Goal: Task Accomplishment & Management: Use online tool/utility

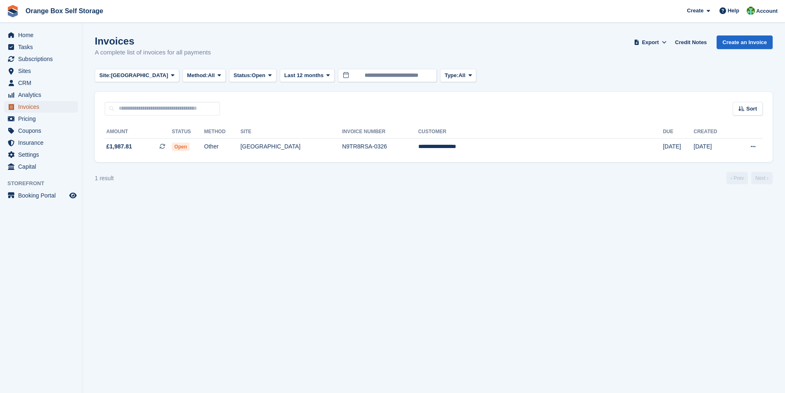
click at [25, 107] on span "Invoices" at bounding box center [42, 107] width 49 height 12
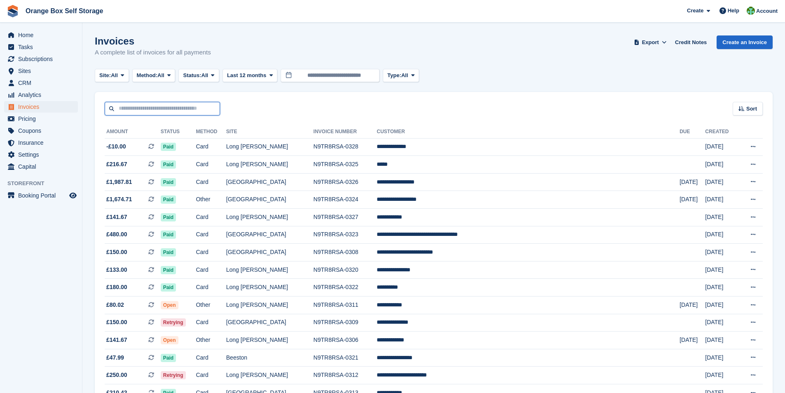
click at [127, 109] on input "text" at bounding box center [162, 109] width 115 height 14
type input "*****"
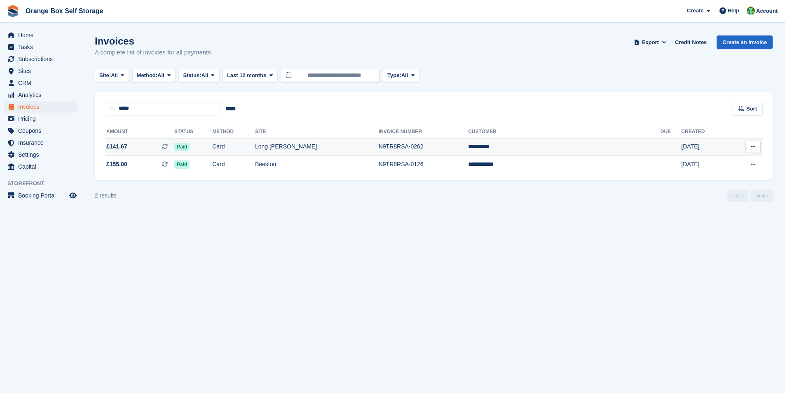
click at [412, 147] on td "N9TR8RSA-0262" at bounding box center [423, 147] width 89 height 18
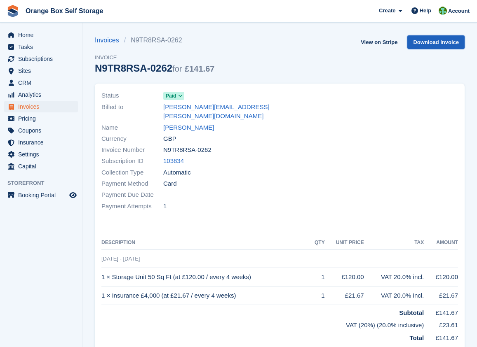
click at [452, 40] on link "Download Invoice" at bounding box center [435, 42] width 57 height 14
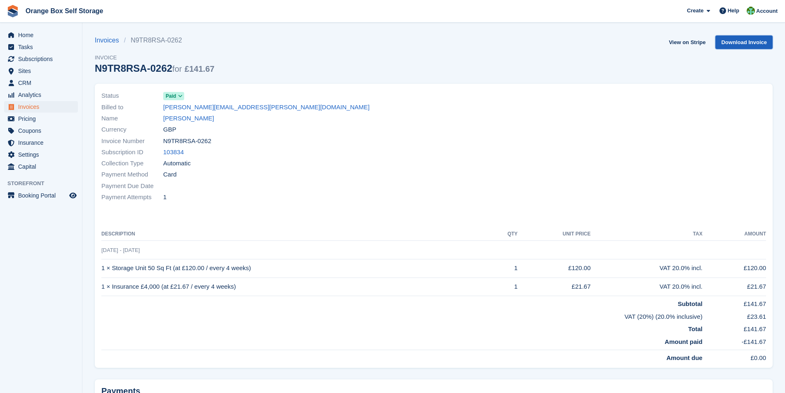
click at [761, 44] on link "Download Invoice" at bounding box center [743, 42] width 57 height 14
click at [309, 194] on div "Payment Attempts 1" at bounding box center [264, 197] width 327 height 11
click at [165, 119] on link "[PERSON_NAME]" at bounding box center [188, 118] width 51 height 9
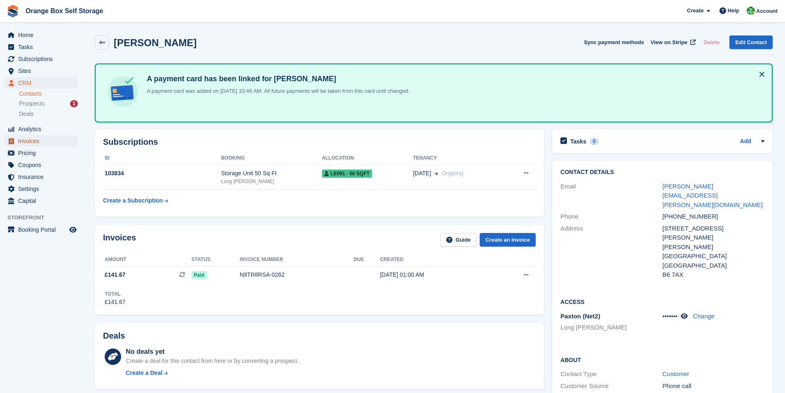
click at [28, 142] on span "Invoices" at bounding box center [42, 141] width 49 height 12
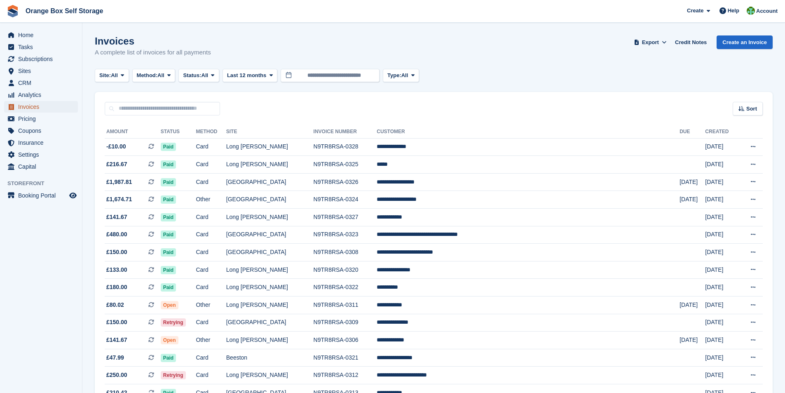
click at [31, 107] on span "Invoices" at bounding box center [42, 107] width 49 height 12
click at [34, 105] on span "Invoices" at bounding box center [42, 107] width 49 height 12
click at [171, 77] on icon at bounding box center [168, 74] width 3 height 5
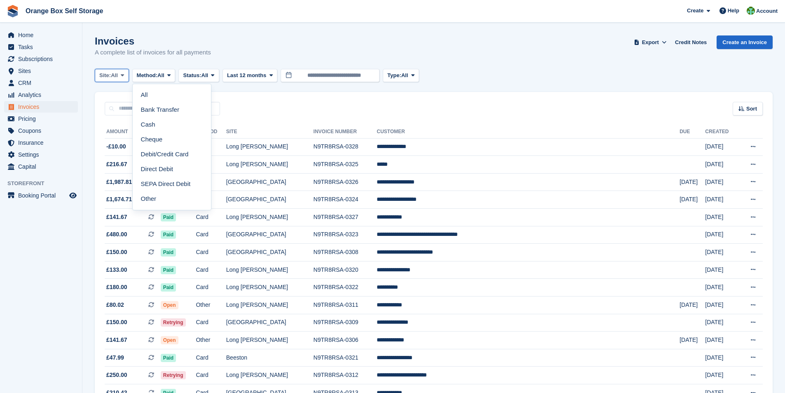
click at [126, 75] on span at bounding box center [122, 75] width 7 height 7
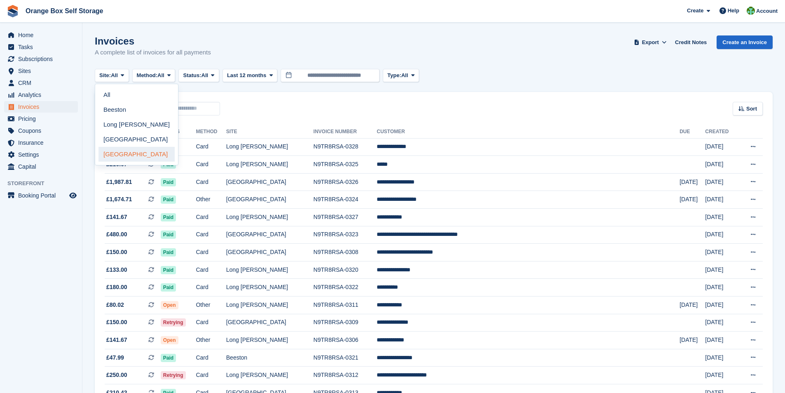
click at [123, 155] on link "[GEOGRAPHIC_DATA]" at bounding box center [136, 154] width 76 height 15
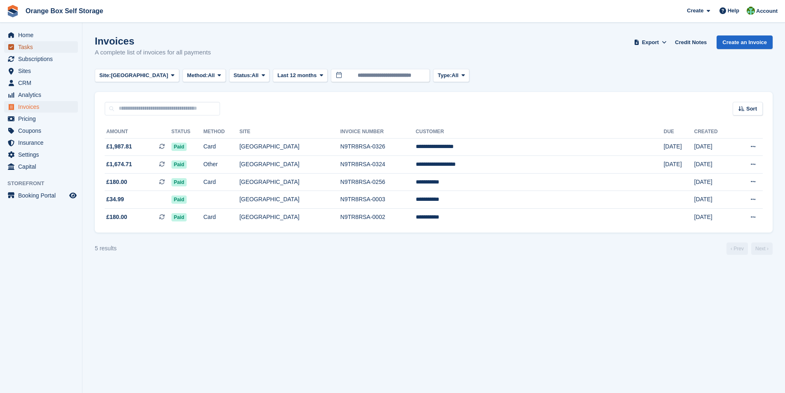
click at [23, 49] on span "Tasks" at bounding box center [42, 47] width 49 height 12
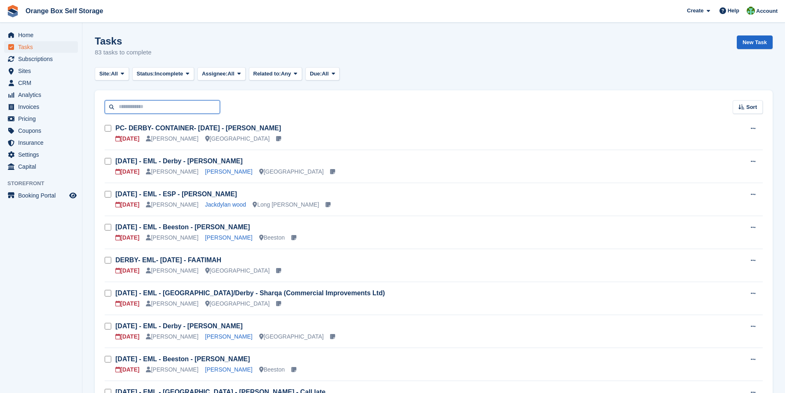
drag, startPoint x: 135, startPoint y: 116, endPoint x: 138, endPoint y: 108, distance: 8.1
click at [138, 108] on input "text" at bounding box center [162, 107] width 115 height 14
type input "****"
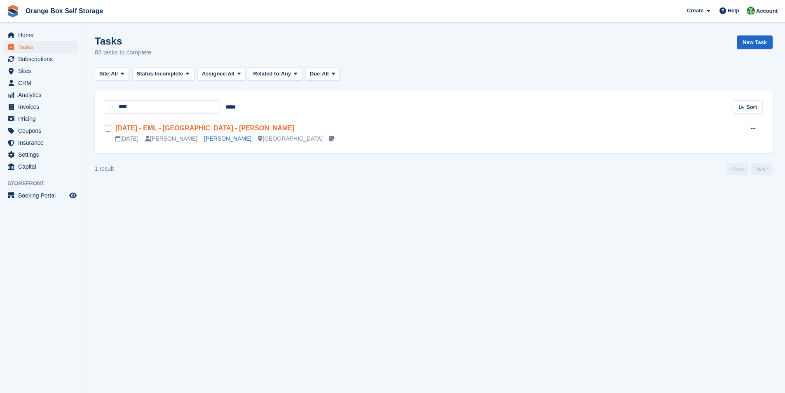
click at [169, 126] on link "[DATE] - EML - [GEOGRAPHIC_DATA] - [PERSON_NAME]" at bounding box center [204, 127] width 179 height 7
